Goal: Find specific page/section: Find specific page/section

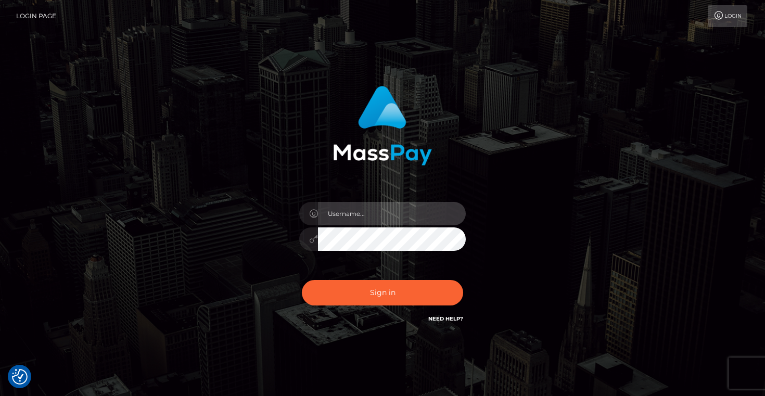
click at [356, 212] on input "text" at bounding box center [392, 213] width 148 height 23
type input "Artem Badlo"
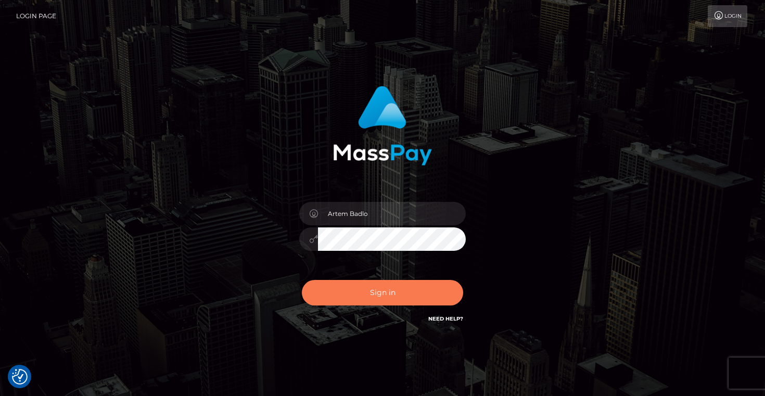
click at [390, 286] on button "Sign in" at bounding box center [382, 293] width 161 height 26
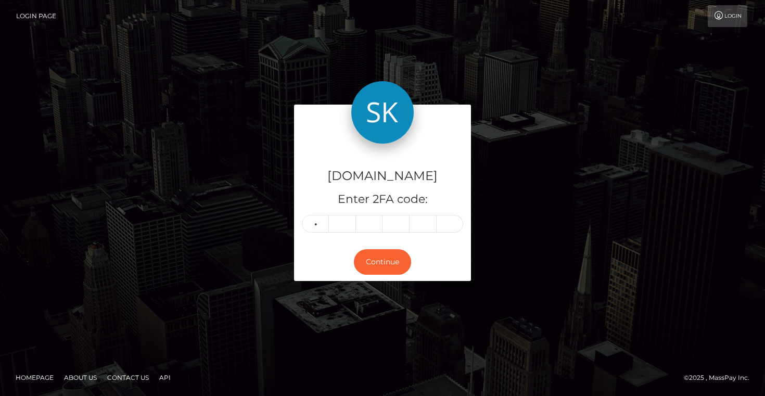
type input "8"
type input "5"
type input "3"
type input "0"
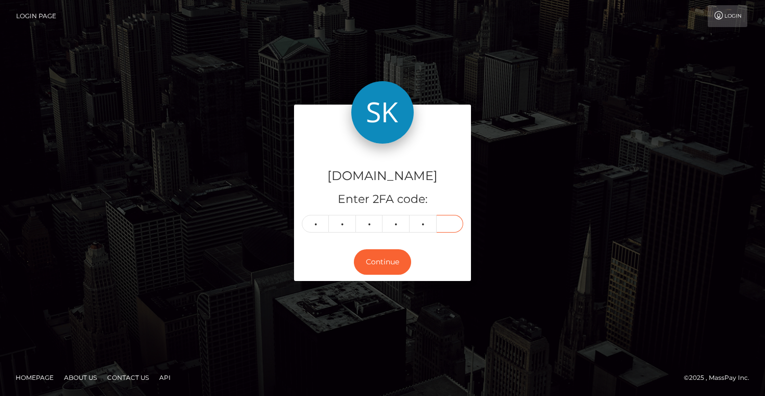
type input "2"
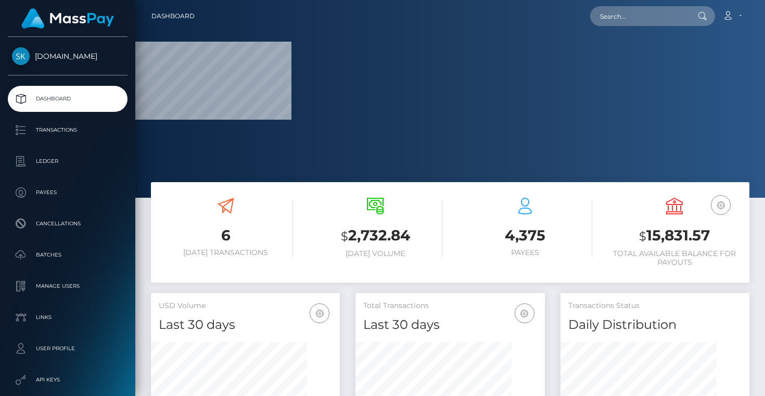
click at [397, 263] on div "$ 2,732.84 [DATE] Volume" at bounding box center [376, 229] width 134 height 79
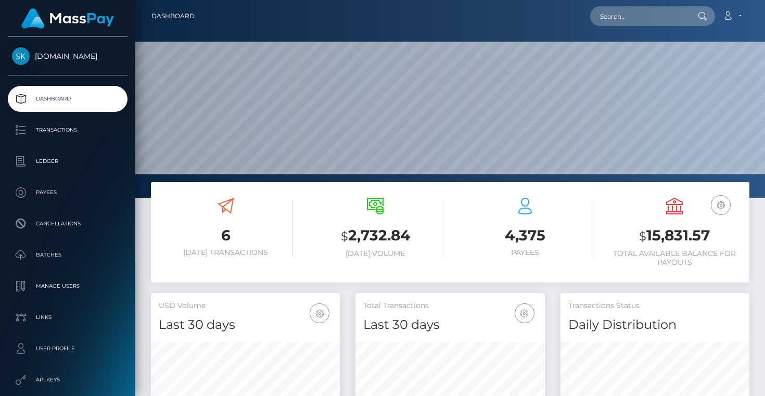
scroll to position [184, 189]
click at [616, 10] on input "text" at bounding box center [639, 16] width 98 height 20
paste input "Ruben.rodriguez.best@gmail.com"
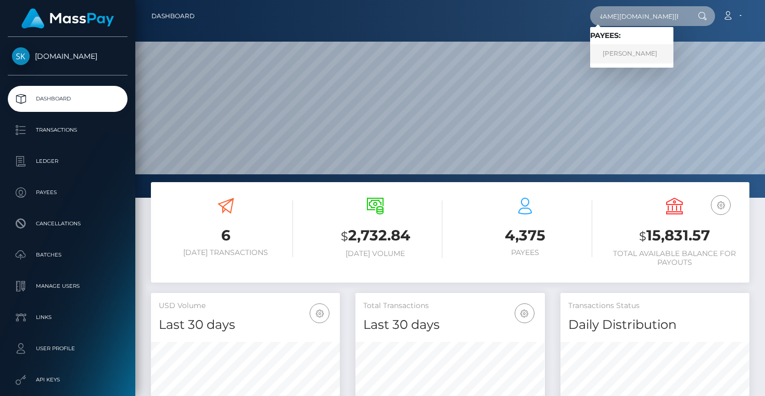
type input "Ruben.rodriguez.best@gmail.com"
click at [629, 54] on link "Ruben RodriguezRodriguez" at bounding box center [631, 53] width 83 height 19
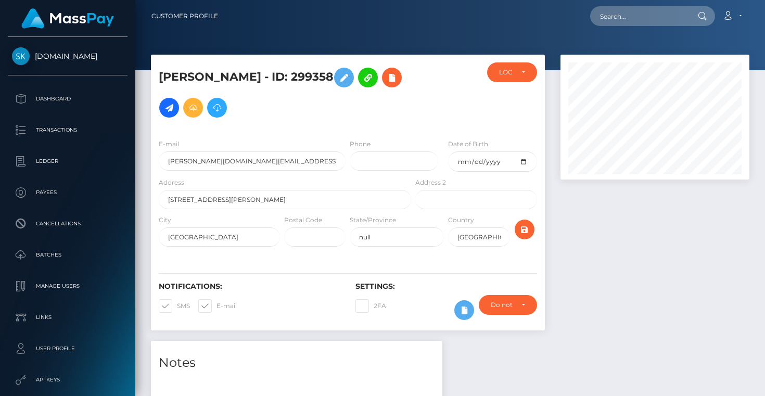
drag, startPoint x: 398, startPoint y: 70, endPoint x: 334, endPoint y: 71, distance: 64.1
click at [334, 71] on h5 "Ruben RodriguezRodriguez - ID: 299358" at bounding box center [282, 92] width 247 height 60
copy h5 "ID: 299358"
